Goal: Task Accomplishment & Management: Manage account settings

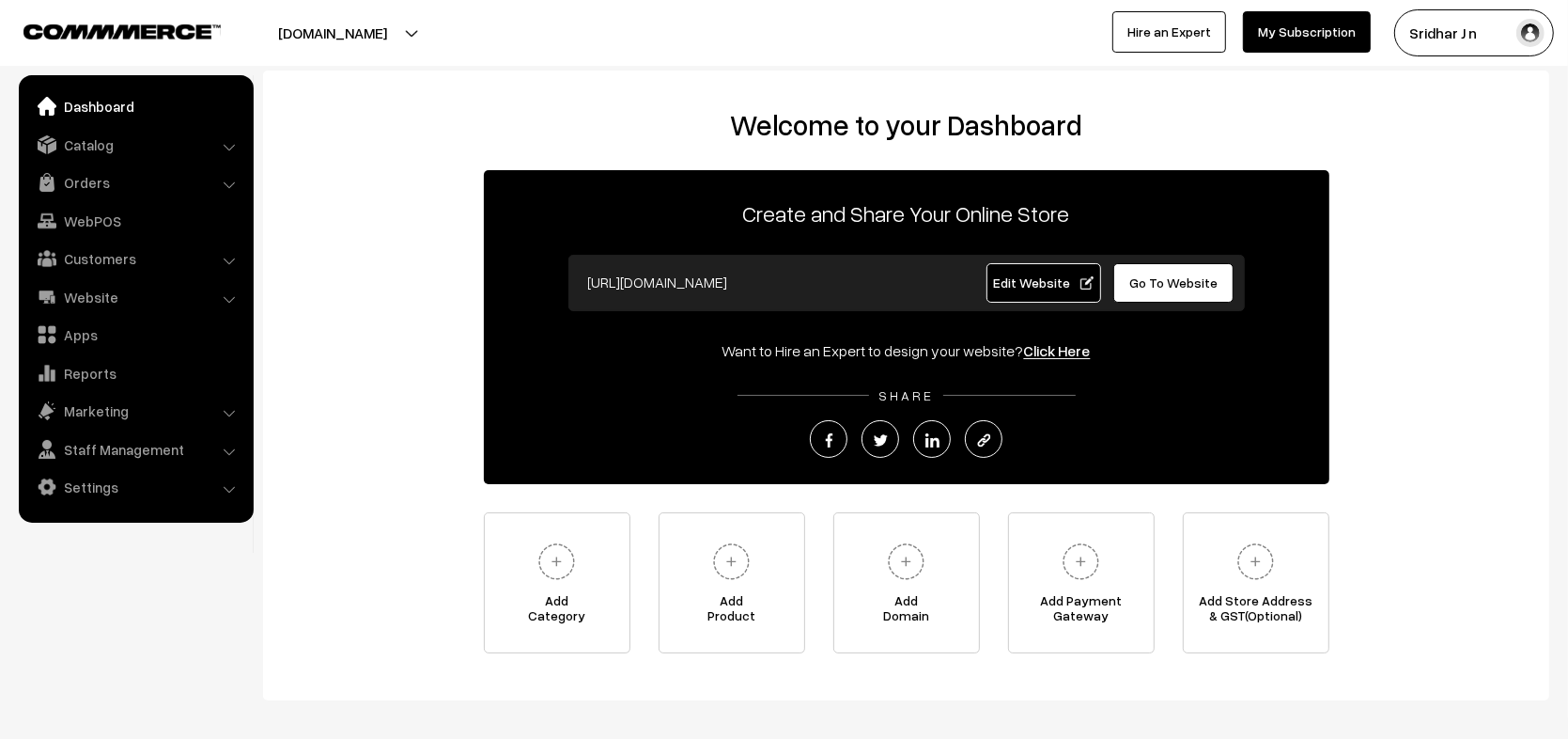
click at [120, 145] on link "Catalog" at bounding box center [135, 145] width 224 height 34
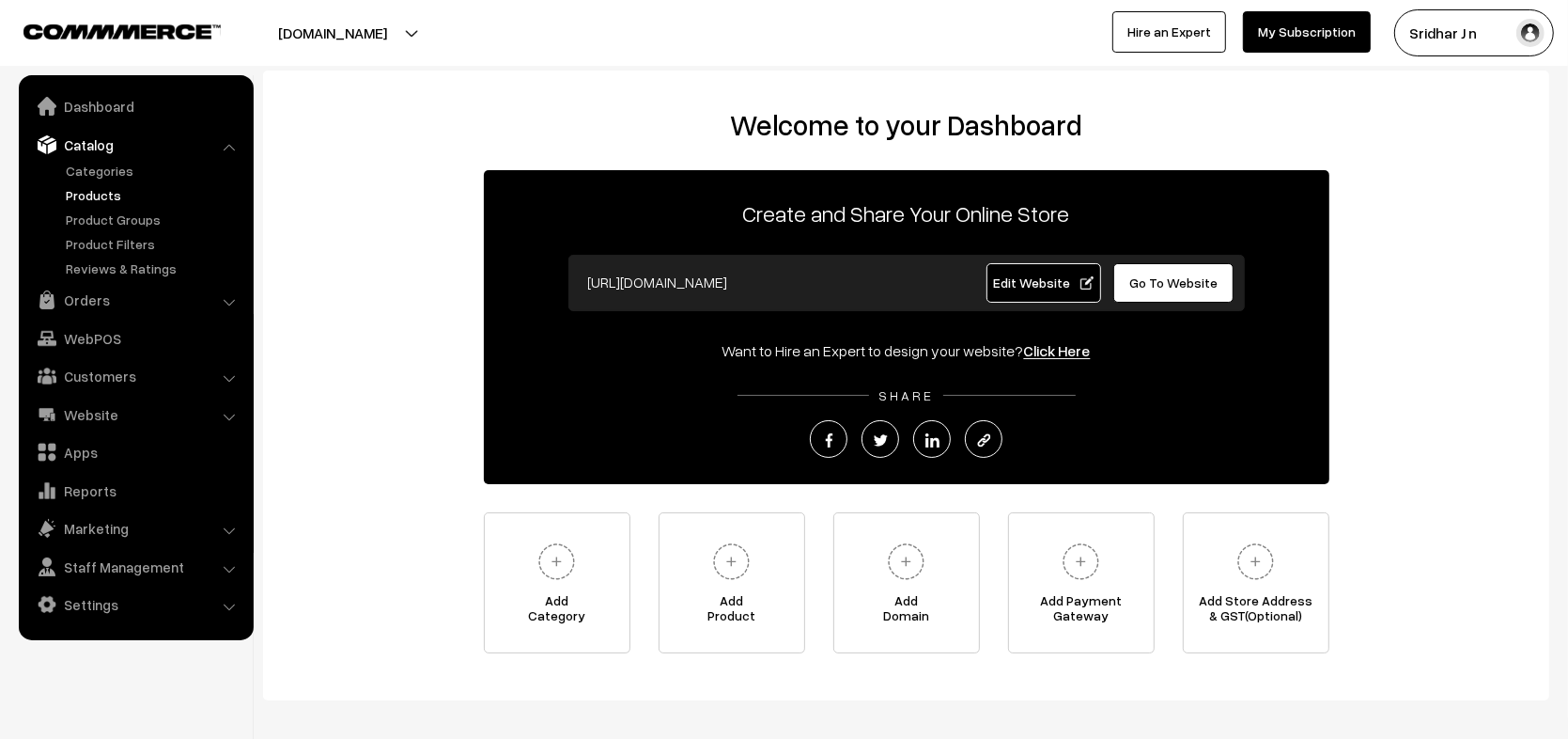
click at [92, 193] on link "Products" at bounding box center [154, 195] width 186 height 20
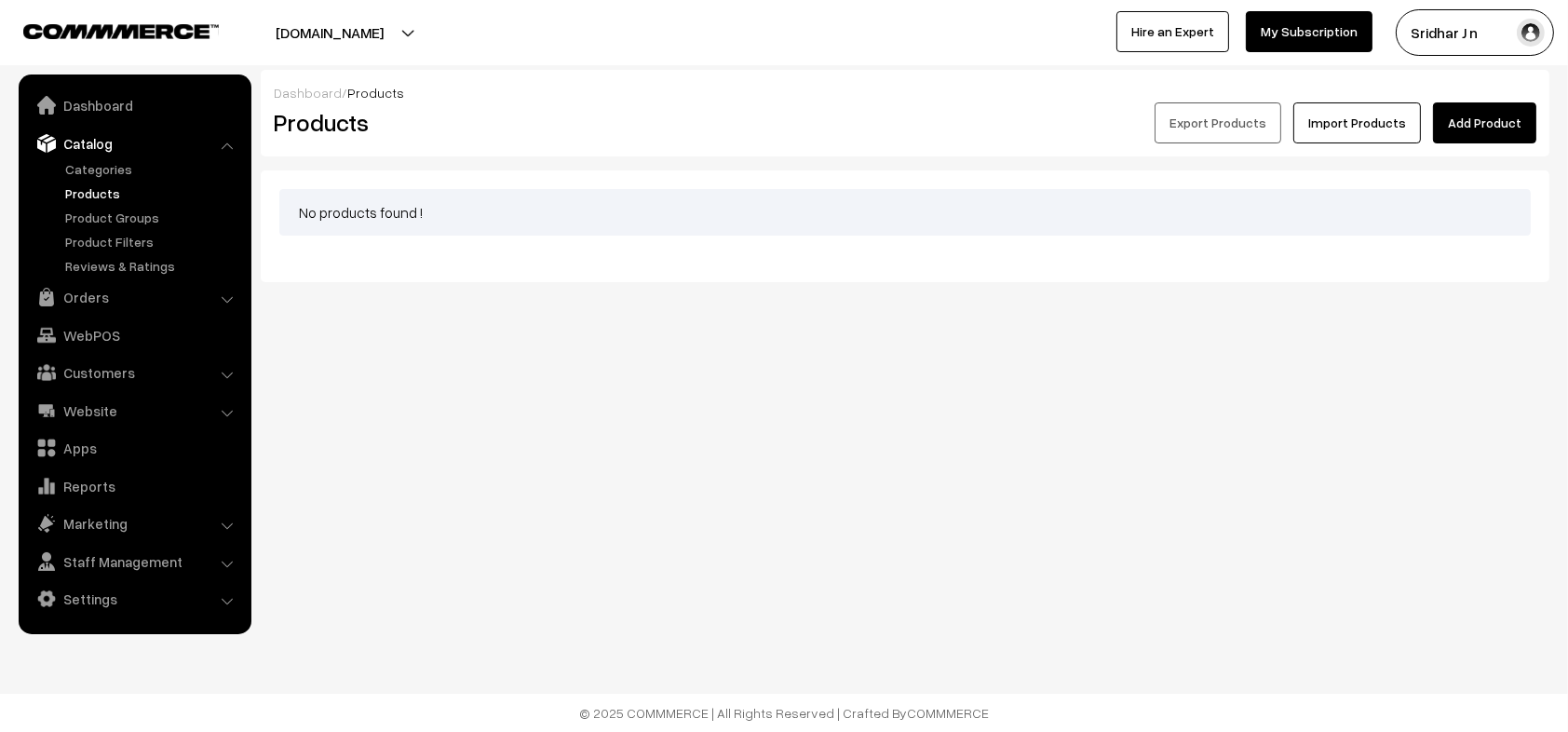
click at [1472, 116] on link "Add Product" at bounding box center [1485, 123] width 103 height 41
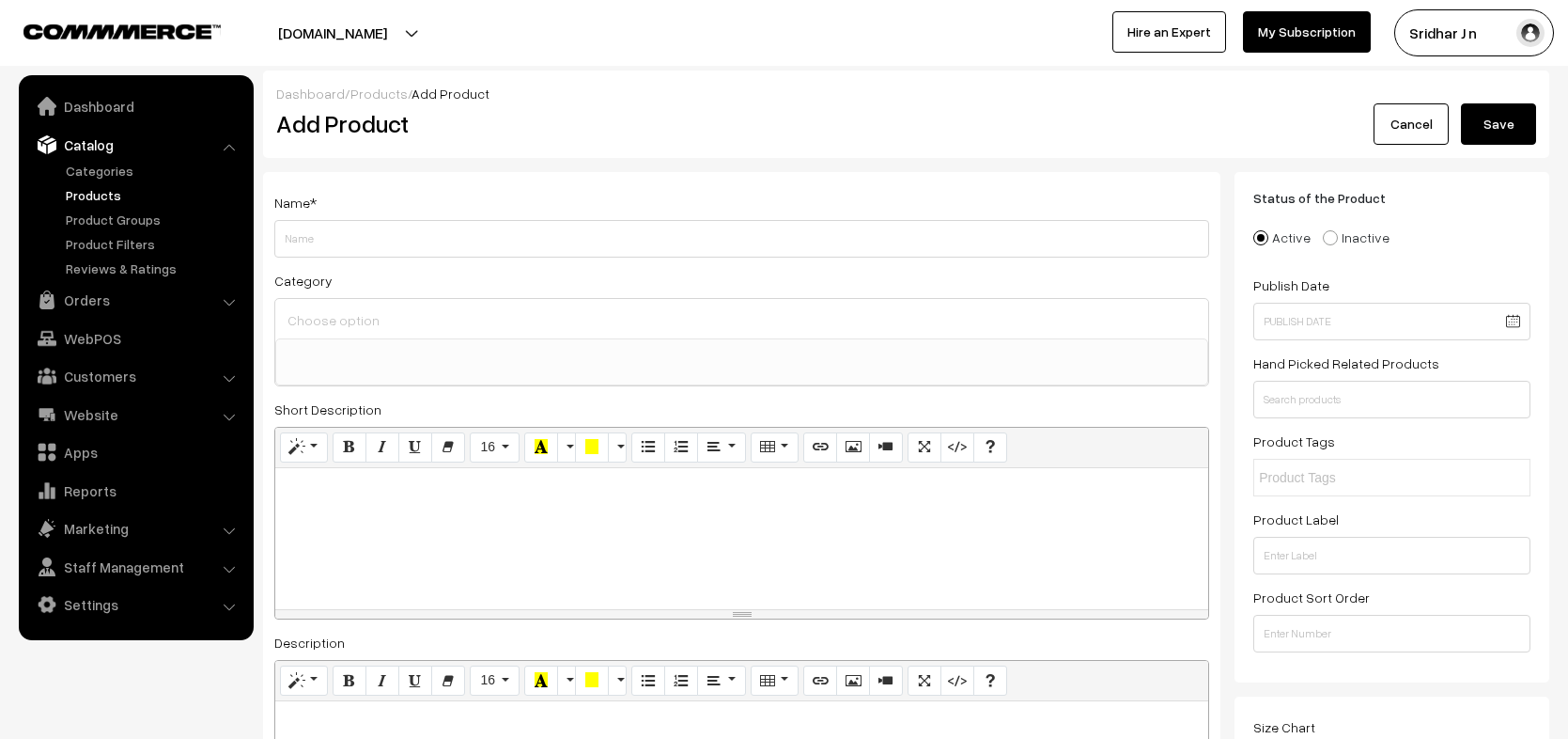
select select
click at [828, 240] on input "Weight" at bounding box center [741, 239] width 935 height 38
type input "test"
click at [1470, 130] on button "Save" at bounding box center [1499, 124] width 76 height 42
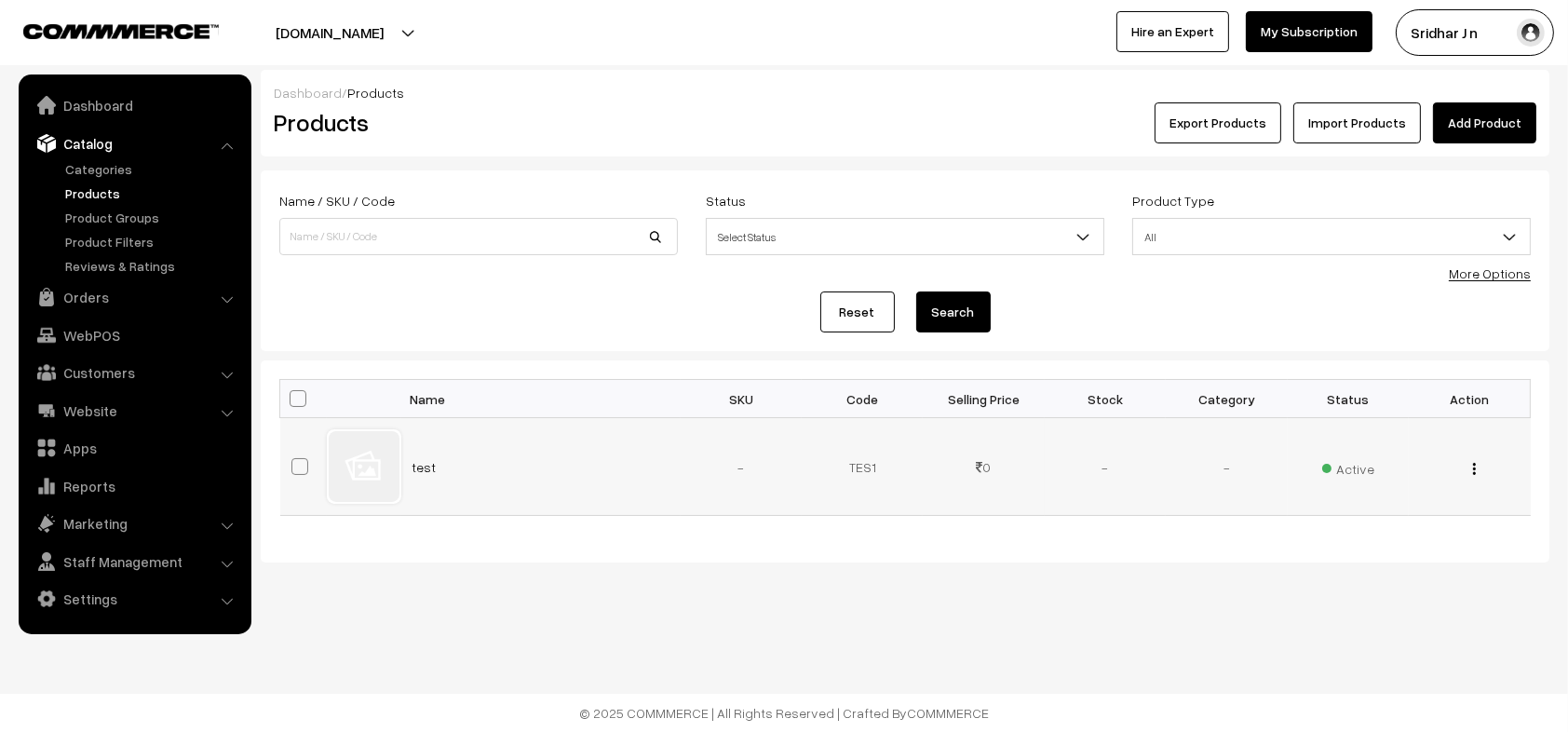
click at [1473, 468] on img "button" at bounding box center [1473, 468] width 3 height 12
click at [1335, 574] on link "Delete" at bounding box center [1390, 578] width 158 height 41
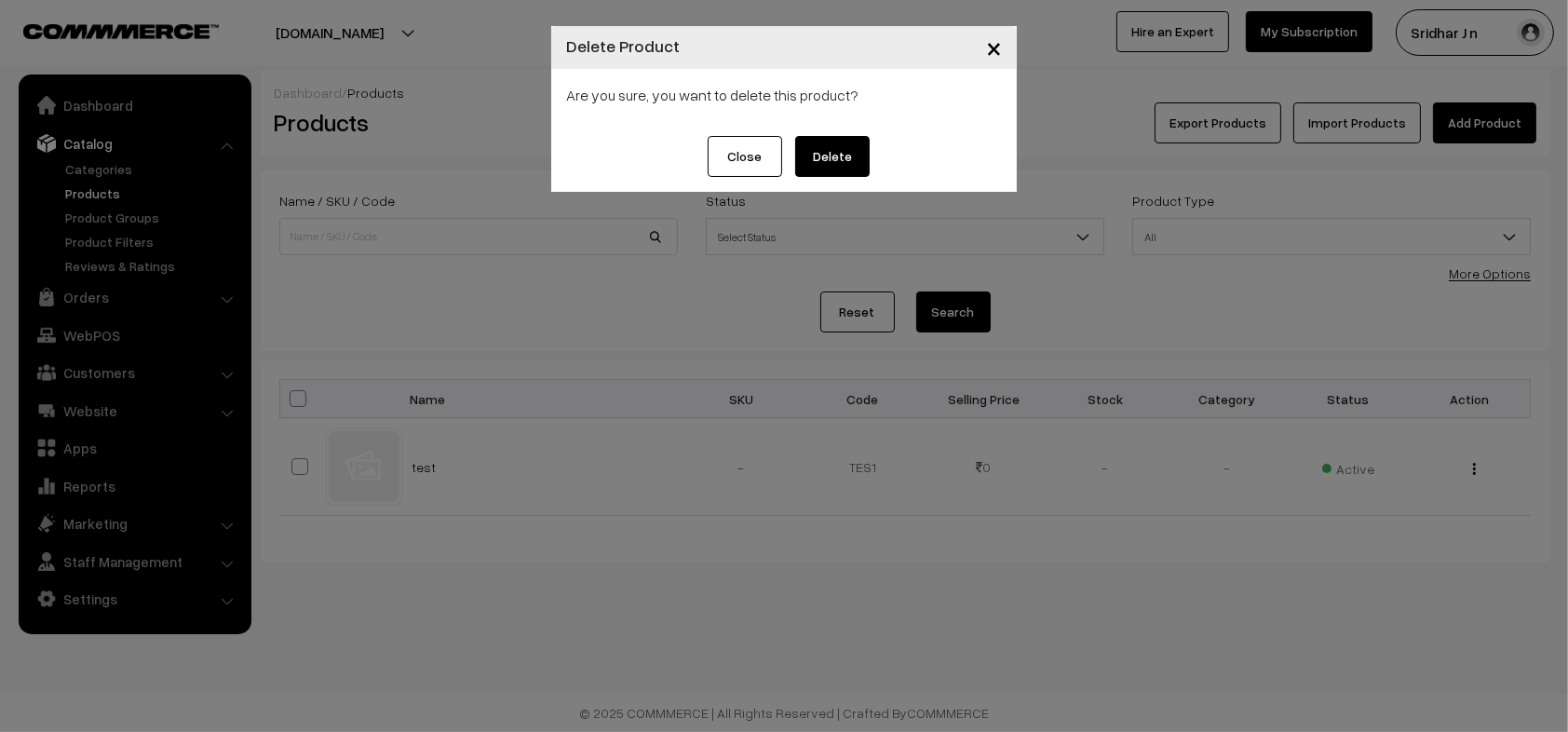
click at [840, 155] on button "Delete" at bounding box center [832, 156] width 75 height 41
